Goal: Complete application form: Complete application form

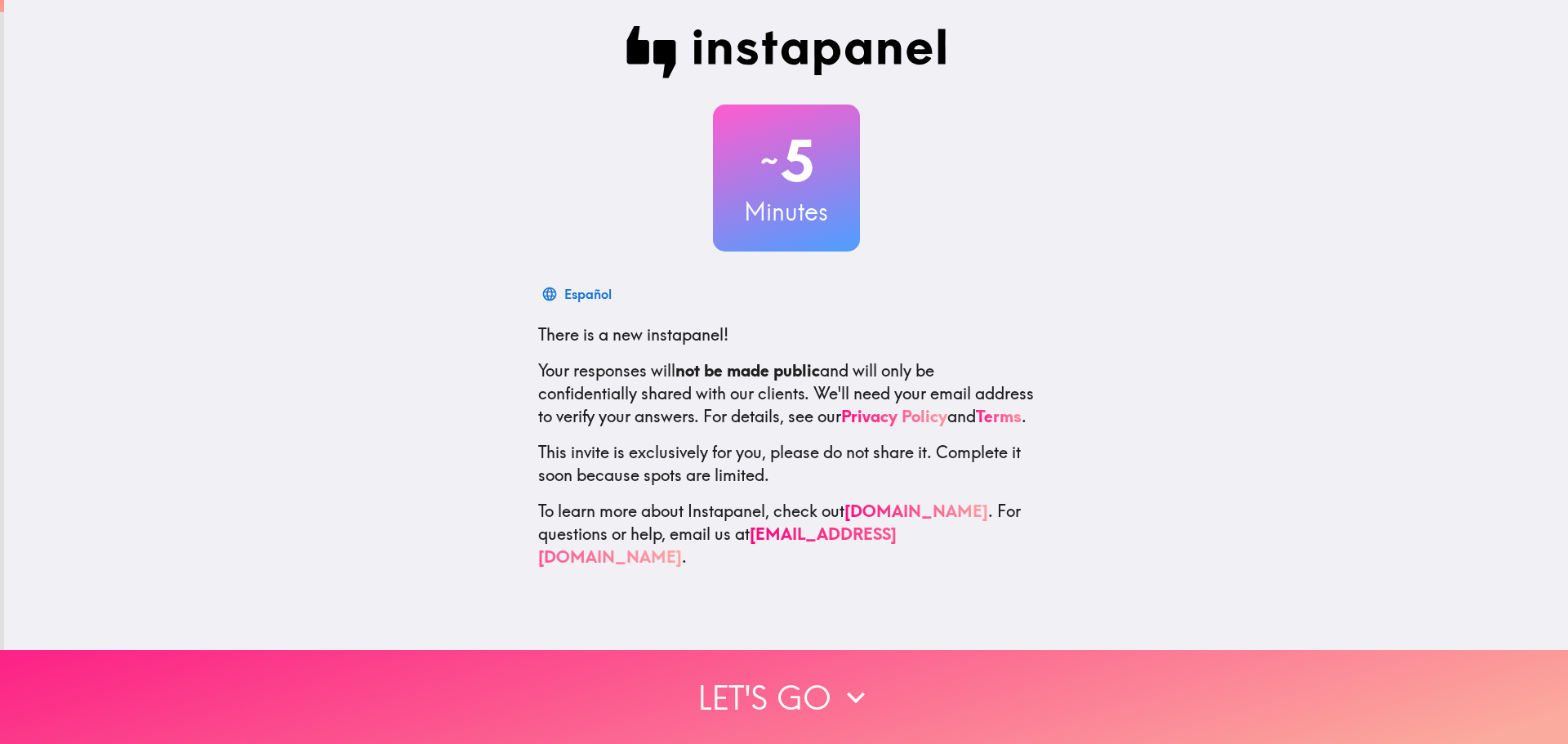
click at [818, 701] on button "Let's go" at bounding box center [784, 697] width 1568 height 94
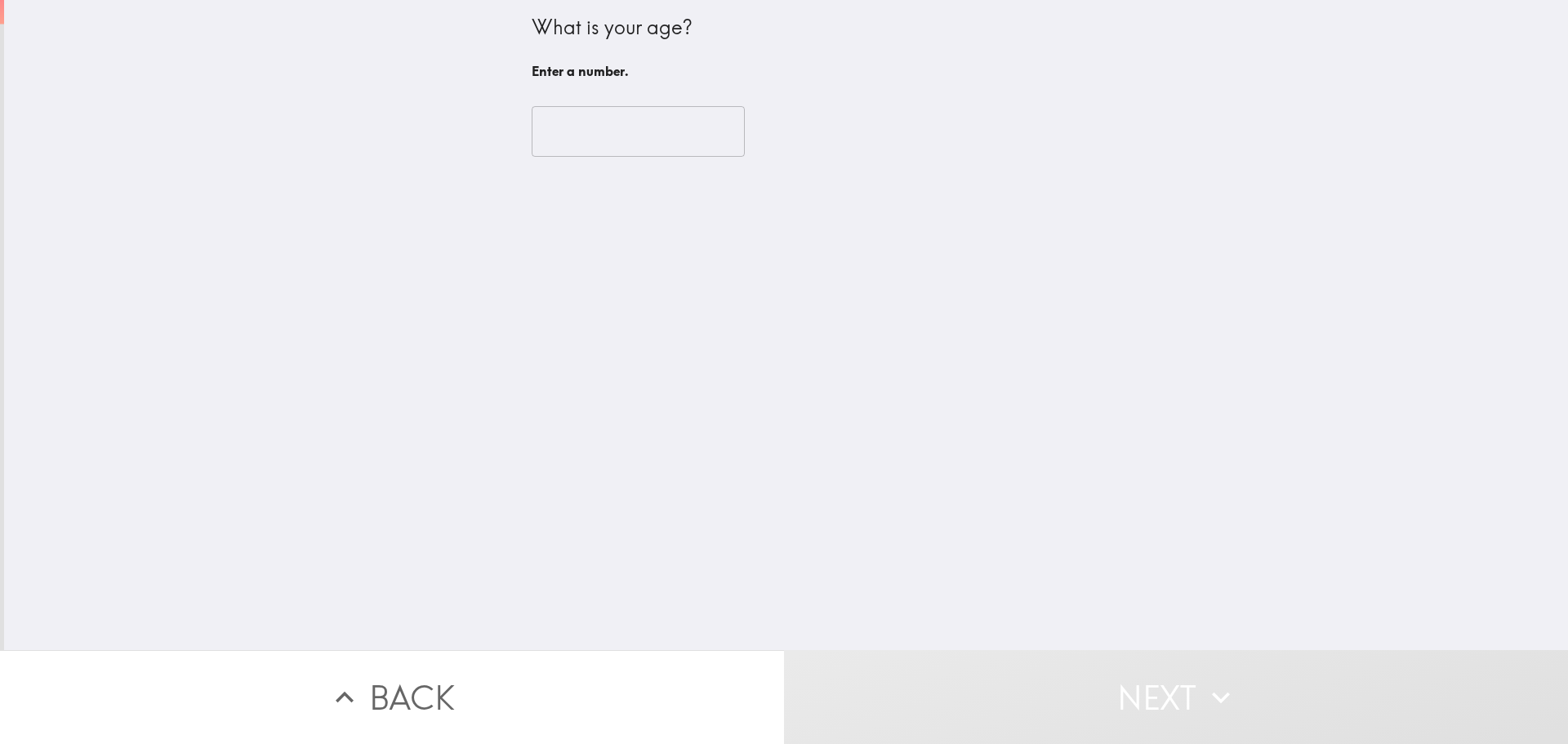
click at [644, 143] on input "number" at bounding box center [638, 131] width 213 height 51
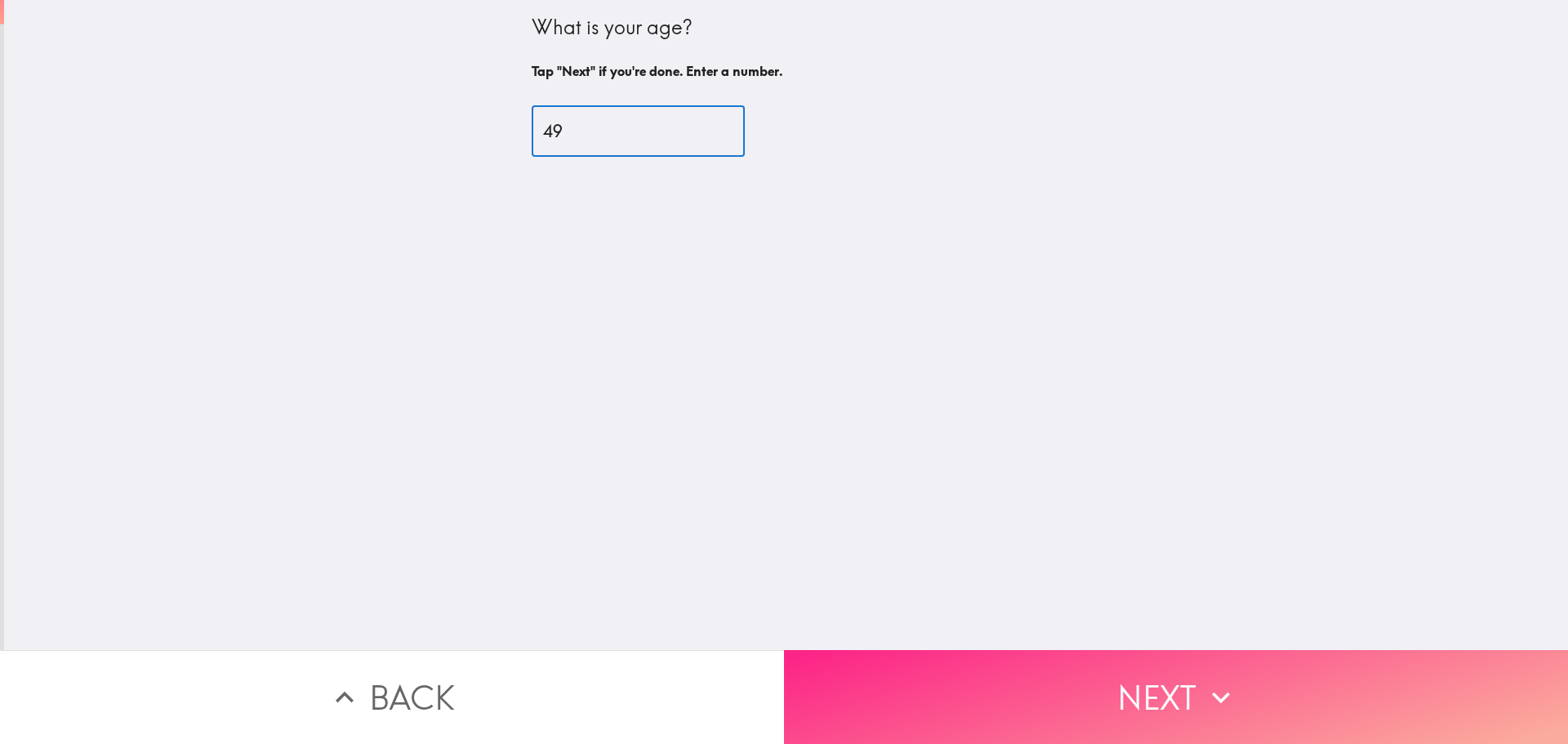
type input "49"
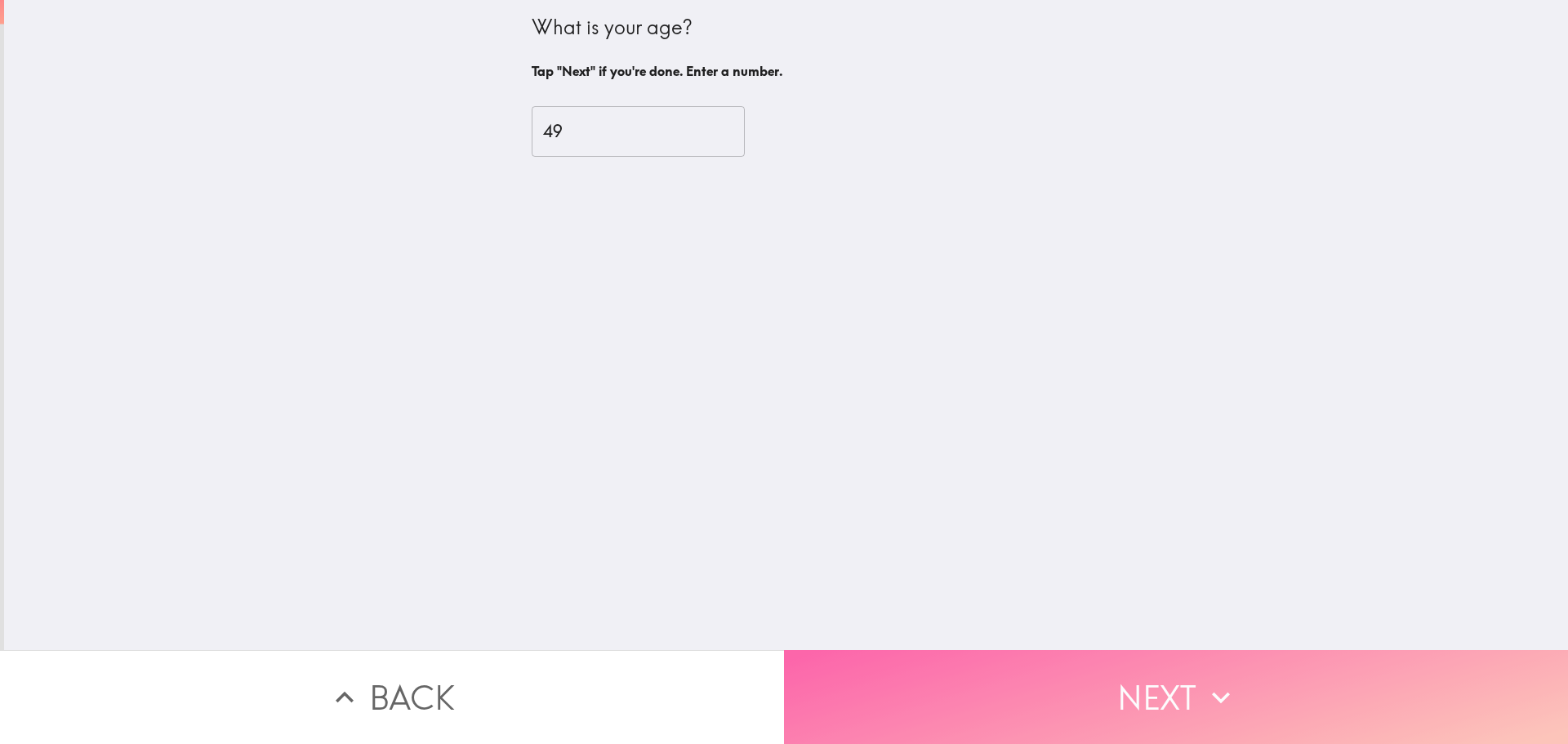
click at [1039, 681] on button "Next" at bounding box center [1176, 697] width 784 height 94
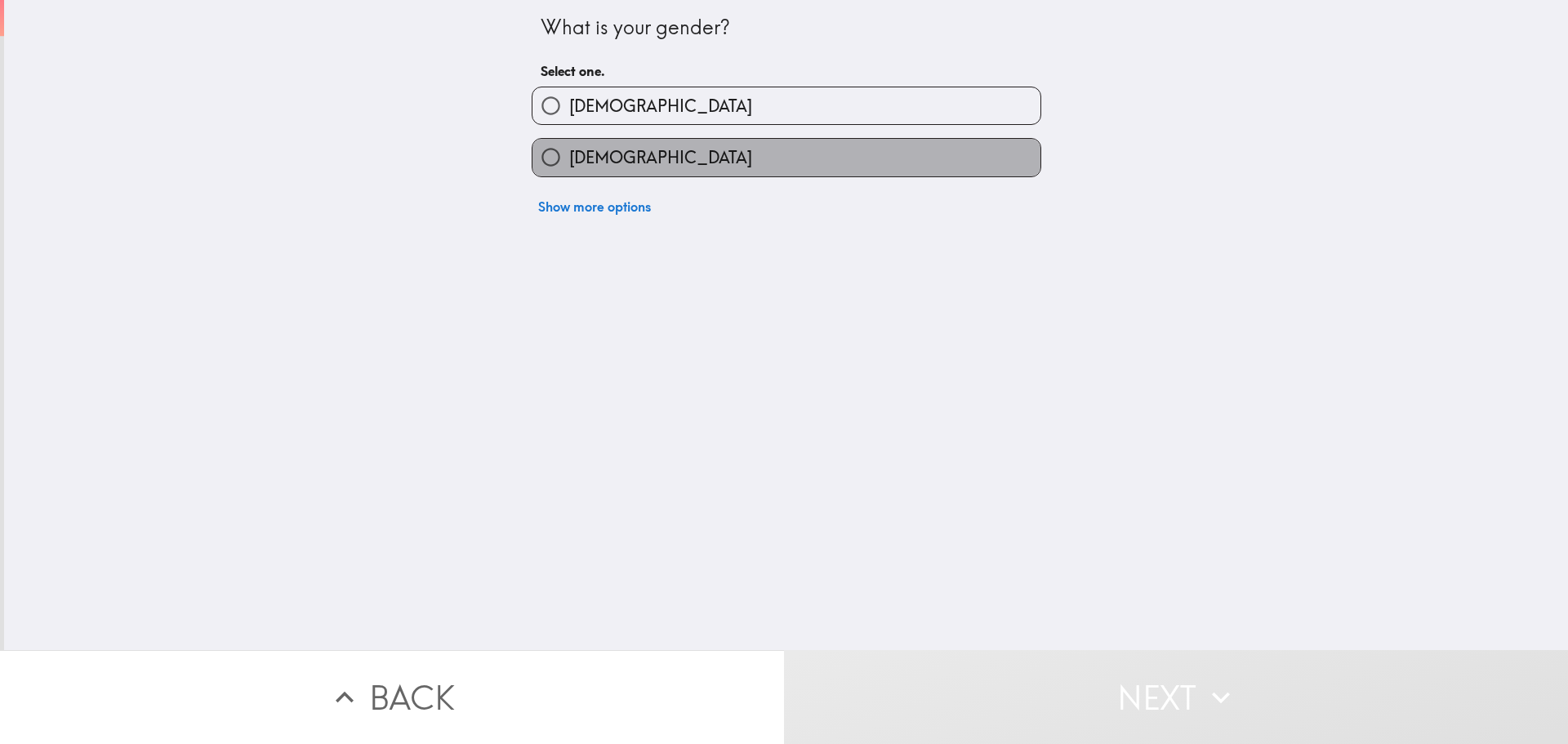
click at [598, 147] on span "[DEMOGRAPHIC_DATA]" at bounding box center [660, 157] width 183 height 23
click at [569, 147] on input "[DEMOGRAPHIC_DATA]" at bounding box center [551, 157] width 37 height 37
radio input "true"
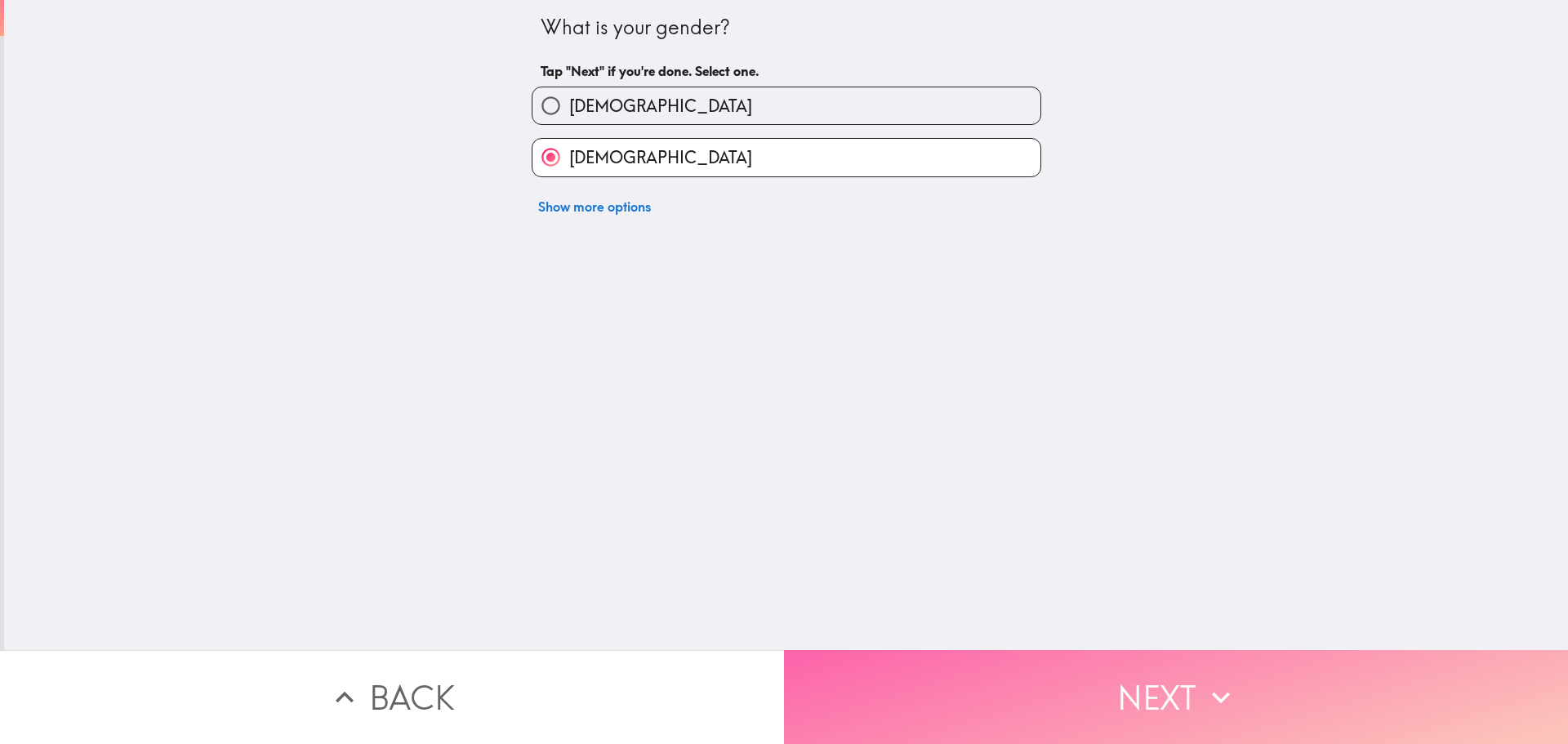
drag, startPoint x: 989, startPoint y: 690, endPoint x: 825, endPoint y: 443, distance: 296.5
click at [988, 687] on button "Next" at bounding box center [1176, 697] width 784 height 94
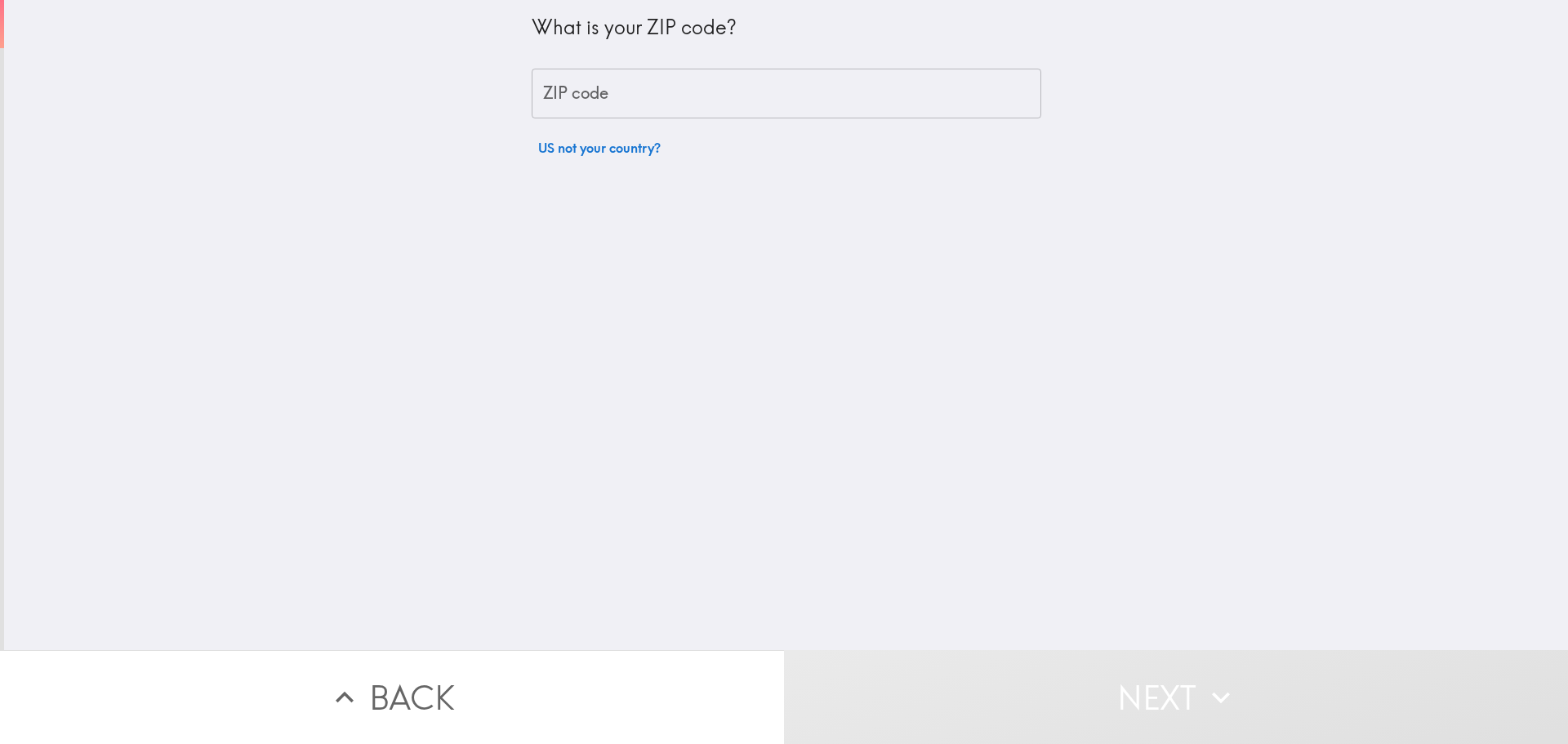
click at [627, 107] on input "ZIP code" at bounding box center [786, 94] width 509 height 51
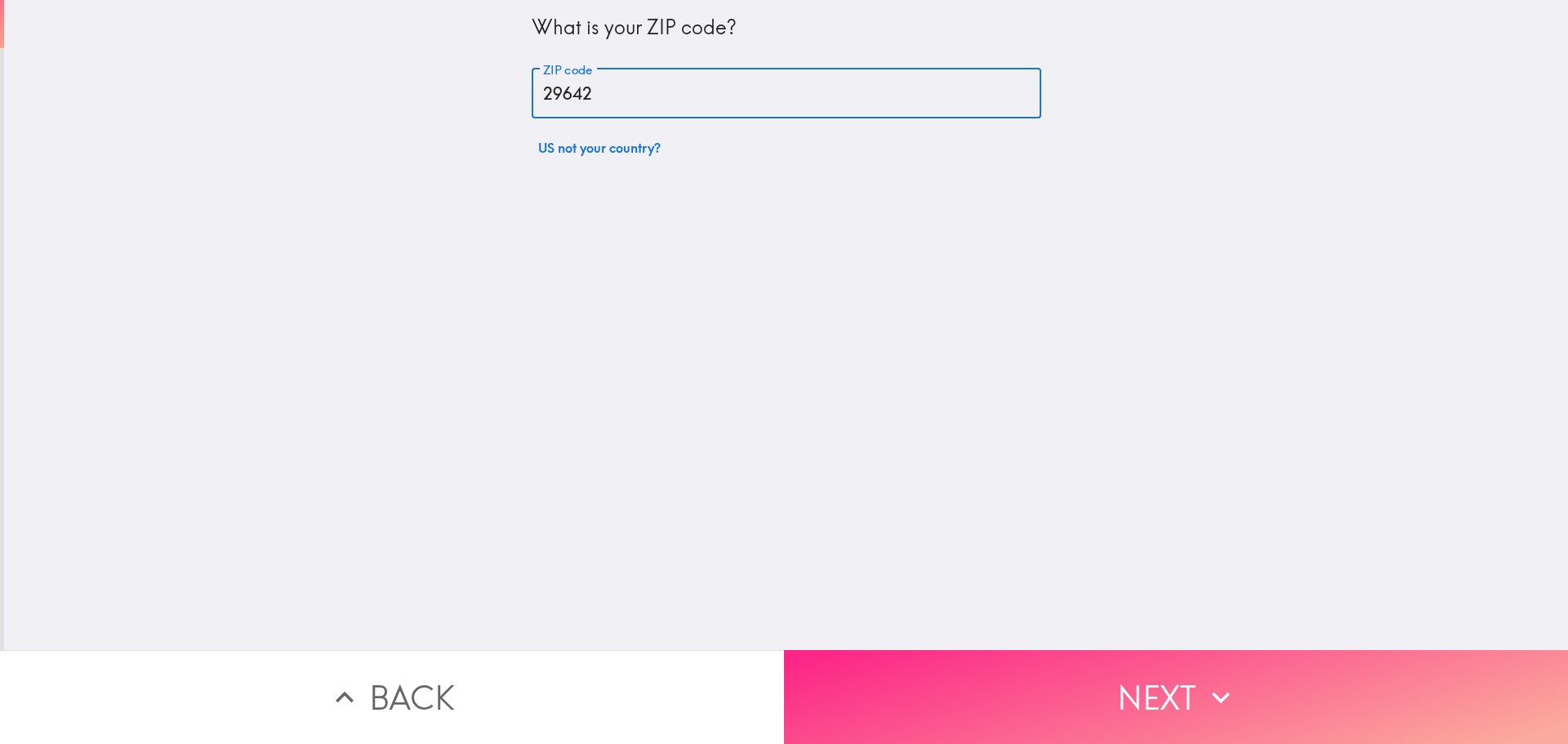
type input "29642"
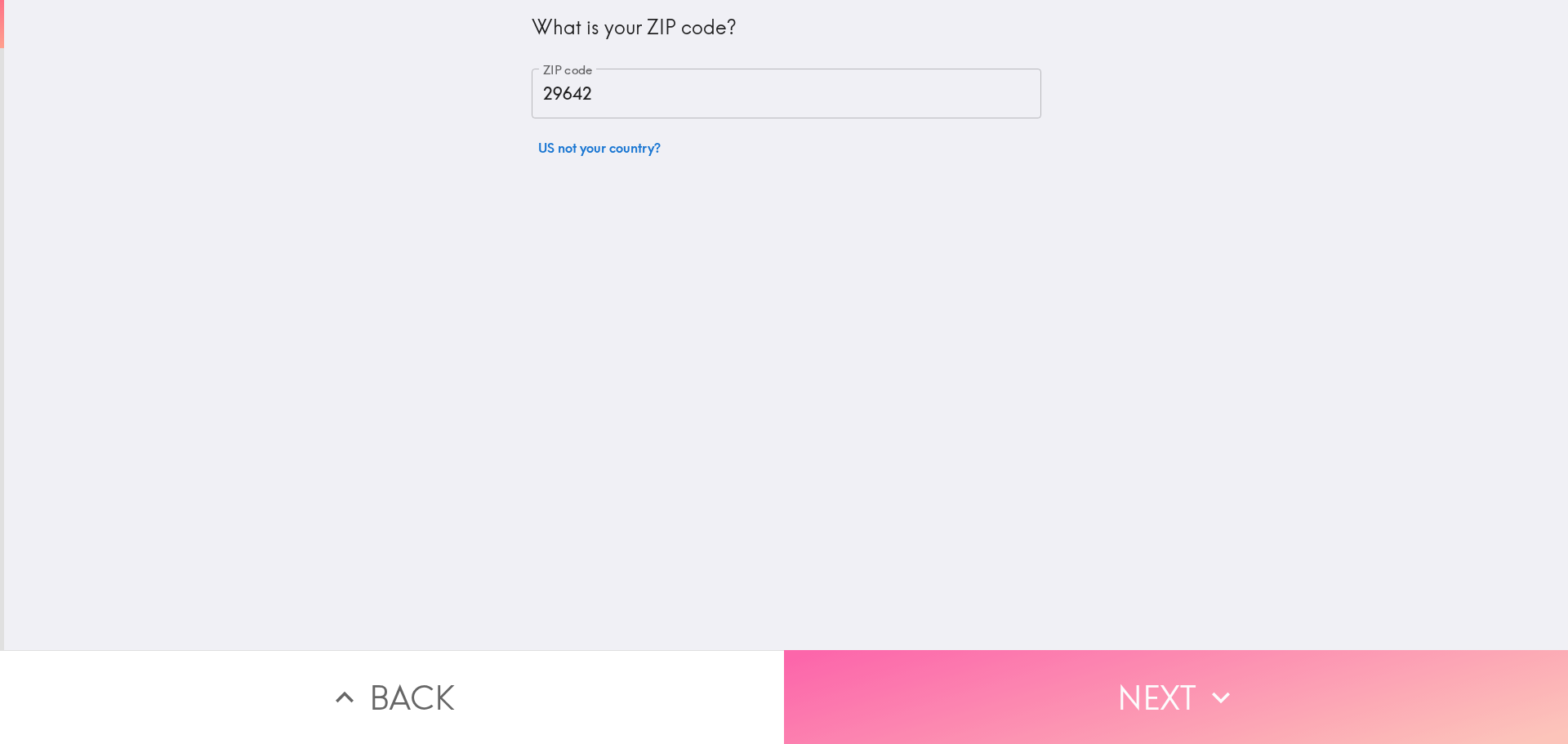
click at [1036, 700] on button "Next" at bounding box center [1176, 697] width 784 height 94
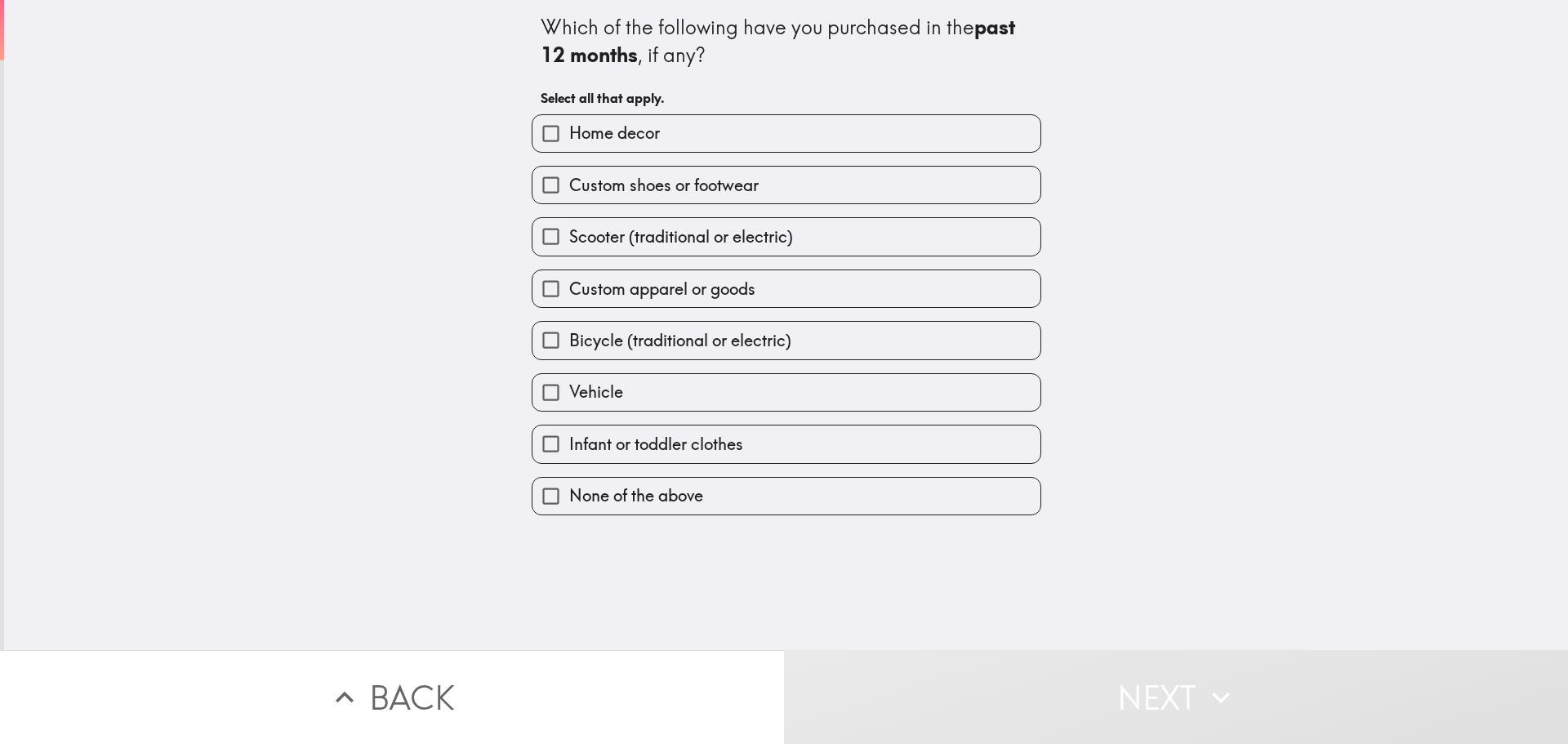
click at [615, 128] on span "Home decor" at bounding box center [614, 132] width 91 height 23
click at [569, 128] on input "Home decor" at bounding box center [551, 133] width 37 height 37
checkbox input "true"
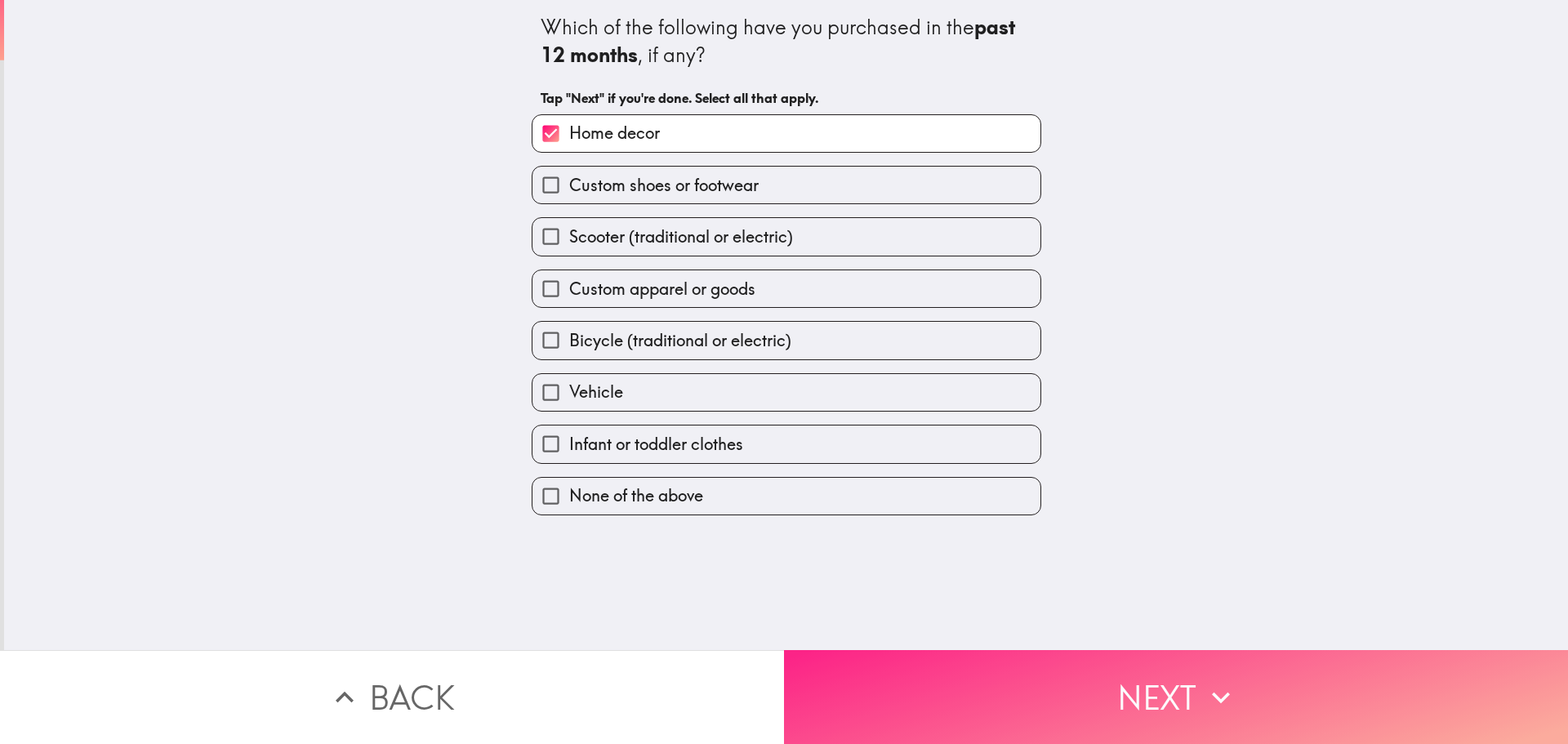
click at [934, 678] on button "Next" at bounding box center [1176, 697] width 784 height 94
